Goal: Task Accomplishment & Management: Use online tool/utility

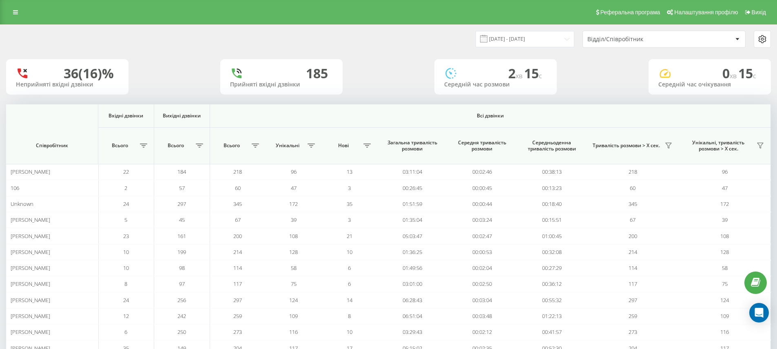
click at [634, 40] on div "Відділ/Співробітник" at bounding box center [635, 39] width 97 height 7
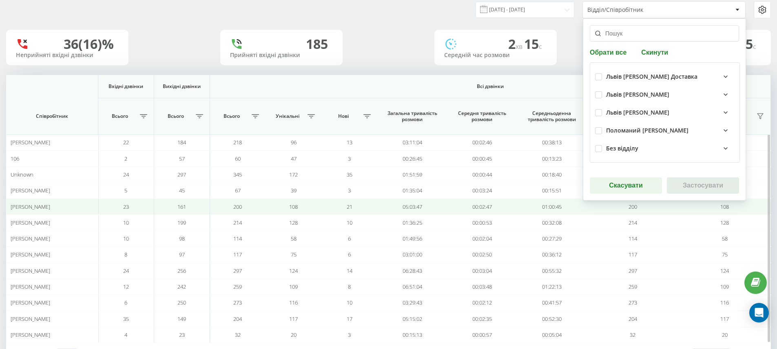
scroll to position [63, 0]
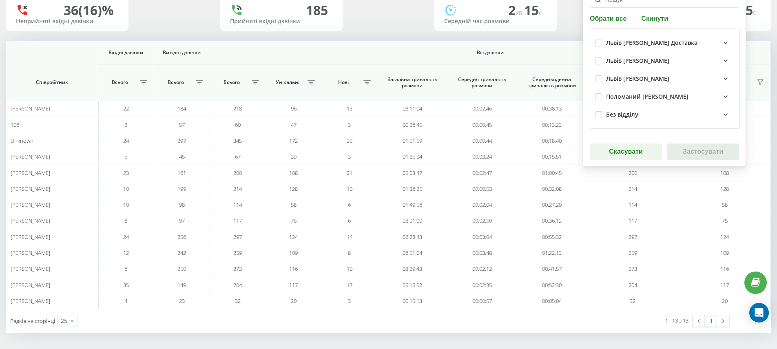
click at [683, 57] on div "Львів [PERSON_NAME]" at bounding box center [670, 61] width 128 height 10
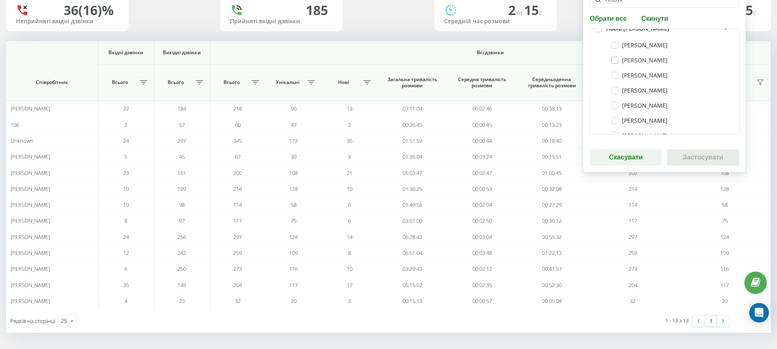
scroll to position [23, 0]
click at [616, 37] on div "Львів [PERSON_NAME]" at bounding box center [637, 38] width 63 height 7
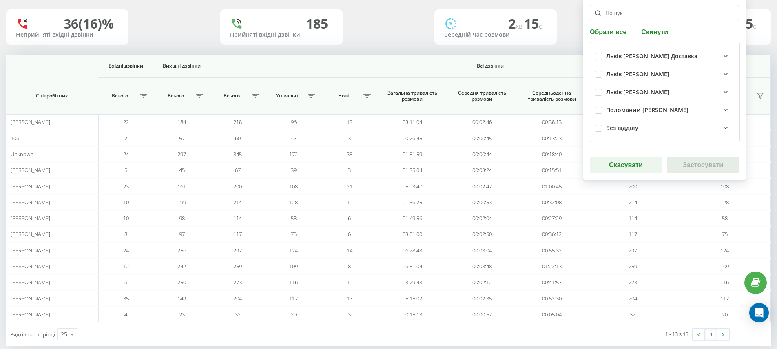
scroll to position [42, 0]
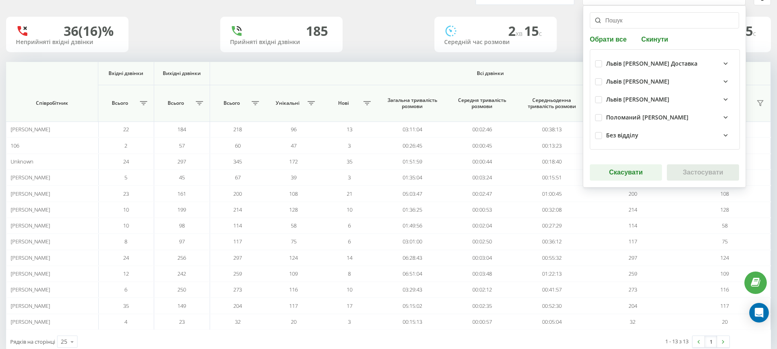
click at [622, 77] on div "Львів [PERSON_NAME]" at bounding box center [670, 82] width 128 height 10
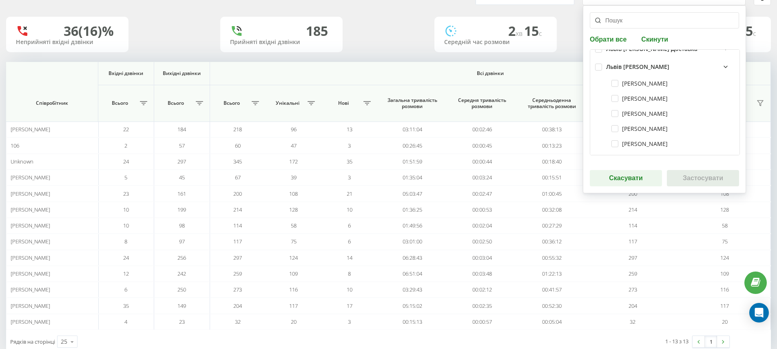
scroll to position [93, 0]
click at [637, 139] on div "Львів [PERSON_NAME]" at bounding box center [637, 142] width 63 height 7
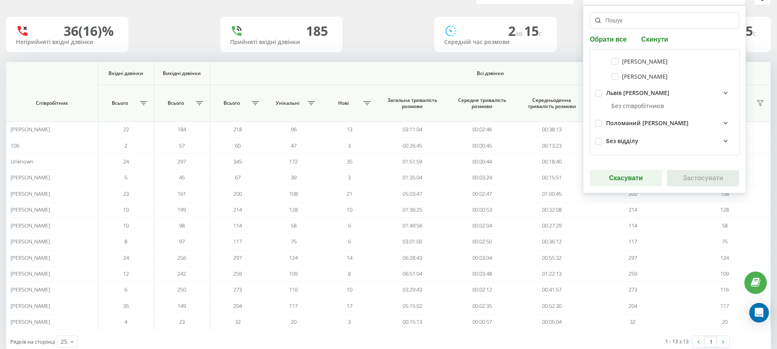
click at [638, 126] on div "Поломаний [PERSON_NAME]" at bounding box center [647, 123] width 82 height 7
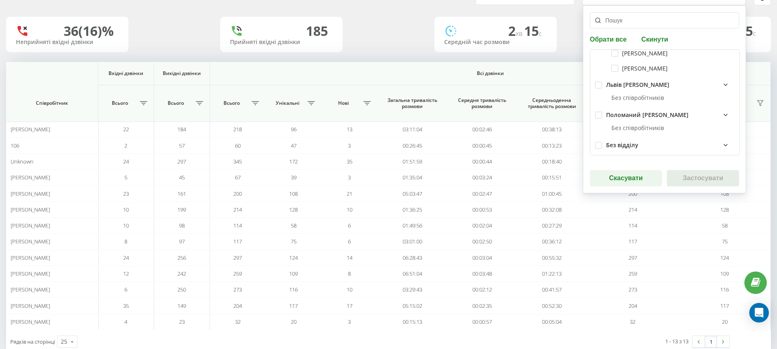
scroll to position [155, 0]
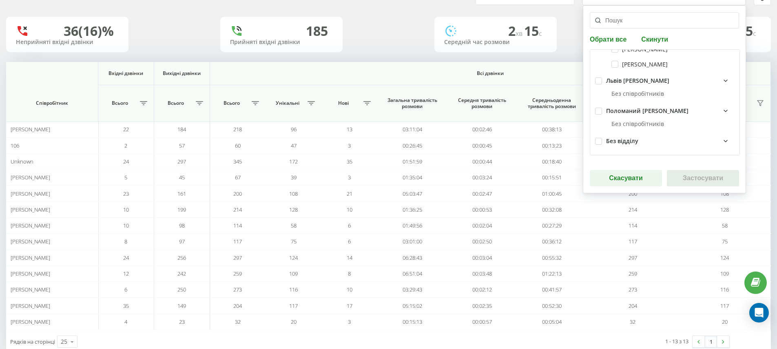
click at [633, 146] on div "Без відділу" at bounding box center [664, 141] width 139 height 18
click at [634, 142] on div "Без відділу" at bounding box center [622, 141] width 32 height 7
click at [384, 27] on div "36 (16)% Неприйняті вхідні дзвінки [GEOGRAPHIC_DATA] вхідні дзвінки 2 хв 15 c С…" at bounding box center [388, 34] width 764 height 35
